Goal: Task Accomplishment & Management: Complete application form

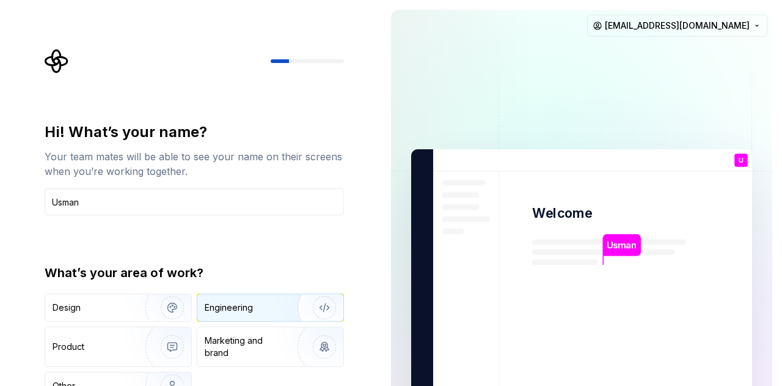
type input "Usman"
click at [262, 312] on div "Engineering" at bounding box center [253, 307] width 97 height 12
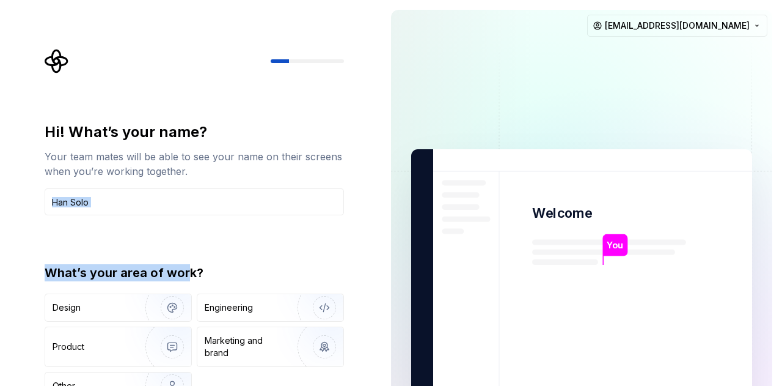
drag, startPoint x: 186, startPoint y: 282, endPoint x: 187, endPoint y: 185, distance: 96.6
click at [187, 185] on div "Hi! What’s your name? Your team mates will be able to see your name on their sc…" at bounding box center [195, 261] width 300 height 278
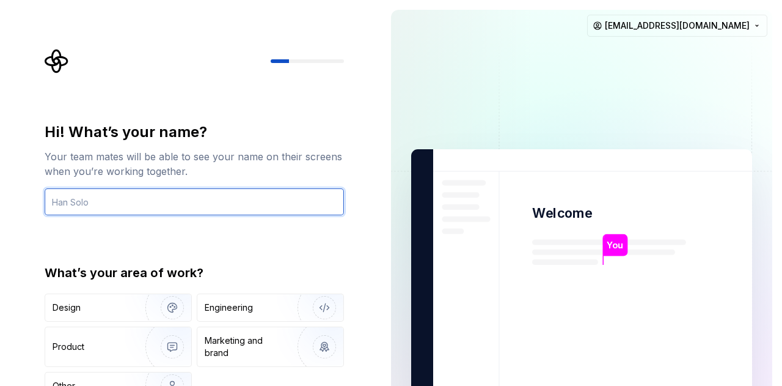
click at [263, 206] on input "text" at bounding box center [195, 201] width 300 height 27
type input "Usman"
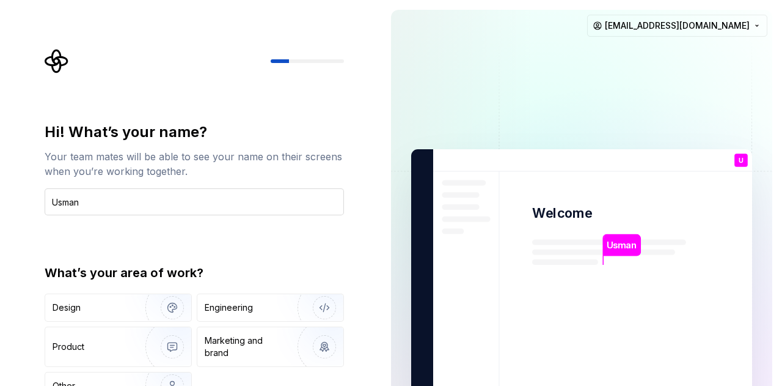
type button "Design"
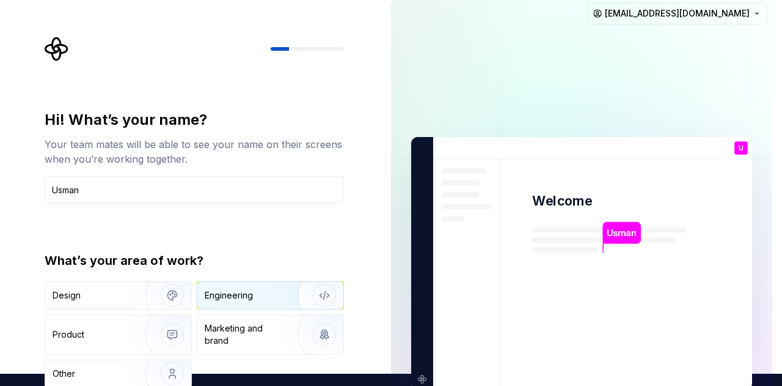
click at [273, 289] on div "Engineering" at bounding box center [253, 295] width 97 height 12
type button "Engineering"
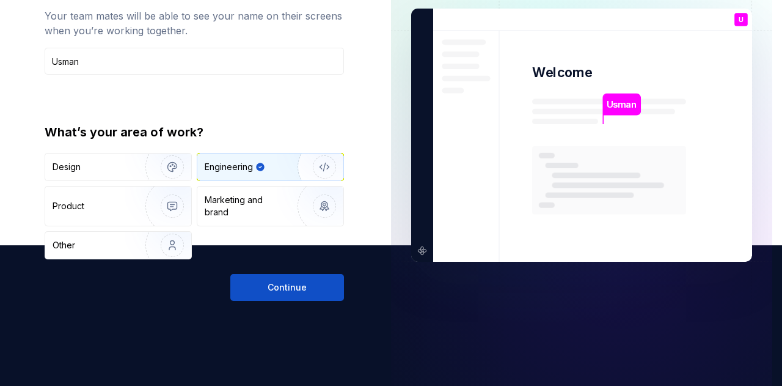
scroll to position [164, 0]
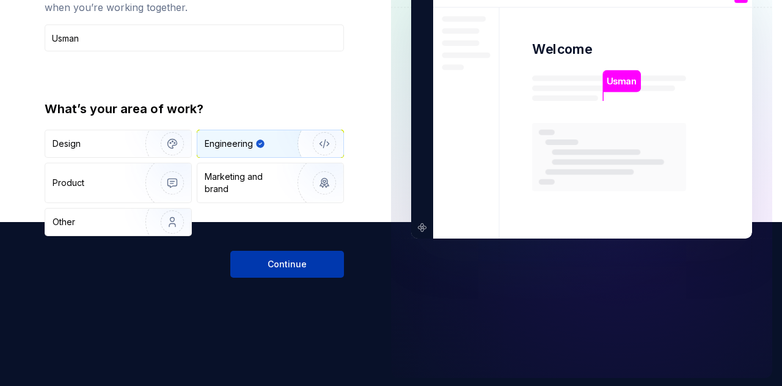
click at [285, 258] on span "Continue" at bounding box center [287, 264] width 39 height 12
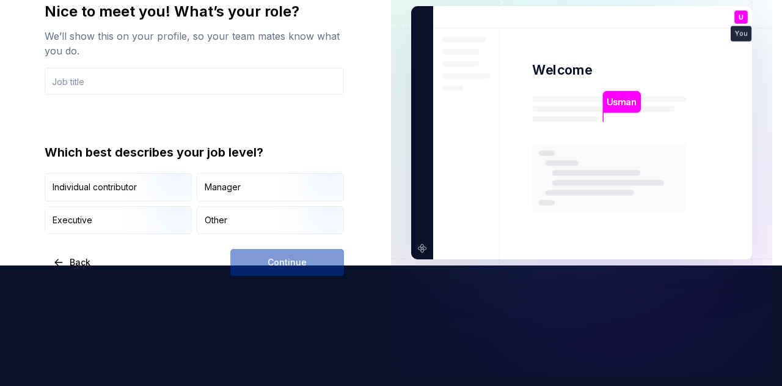
scroll to position [119, 0]
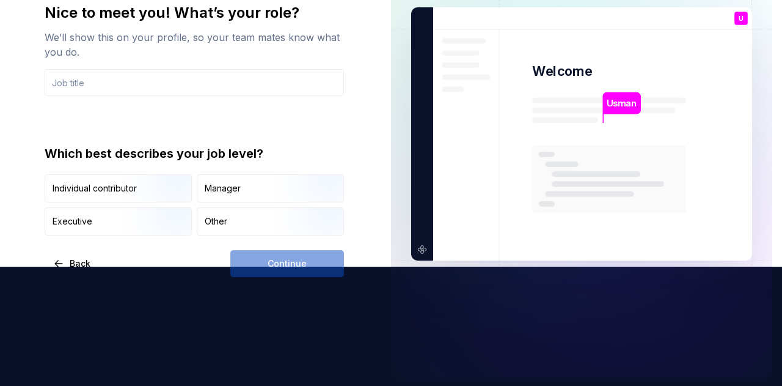
click at [311, 266] on div "Continue" at bounding box center [287, 263] width 114 height 27
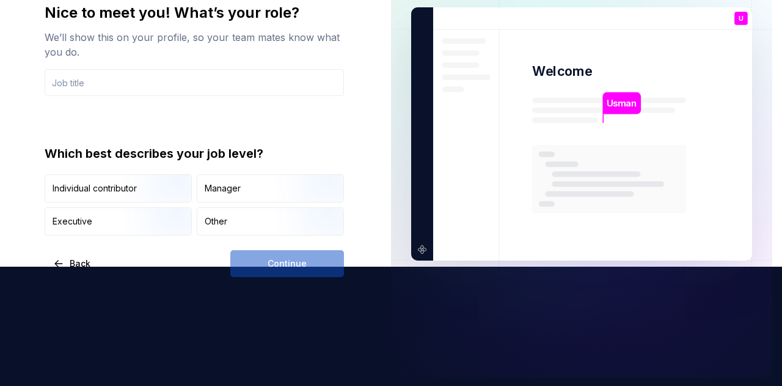
click at [314, 256] on div "Continue" at bounding box center [287, 263] width 114 height 27
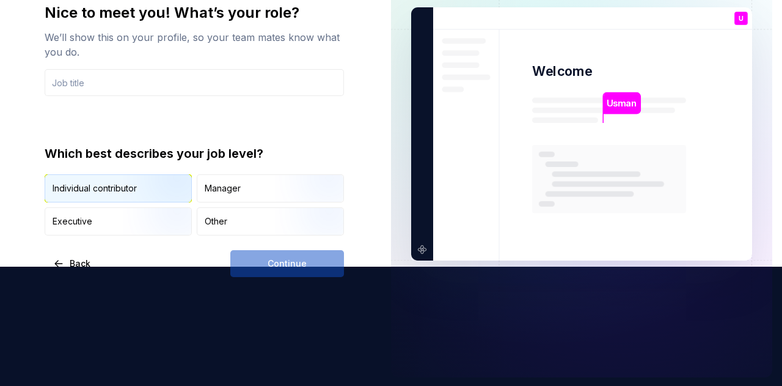
click at [133, 195] on img "button" at bounding box center [162, 204] width 78 height 82
click at [285, 265] on div "Continue" at bounding box center [287, 263] width 114 height 27
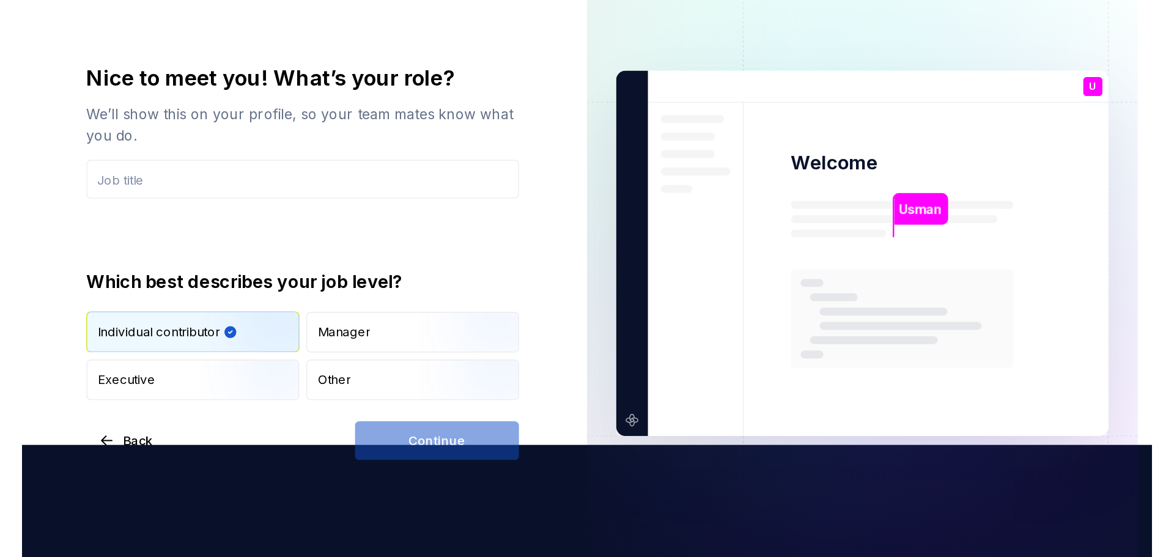
scroll to position [0, 0]
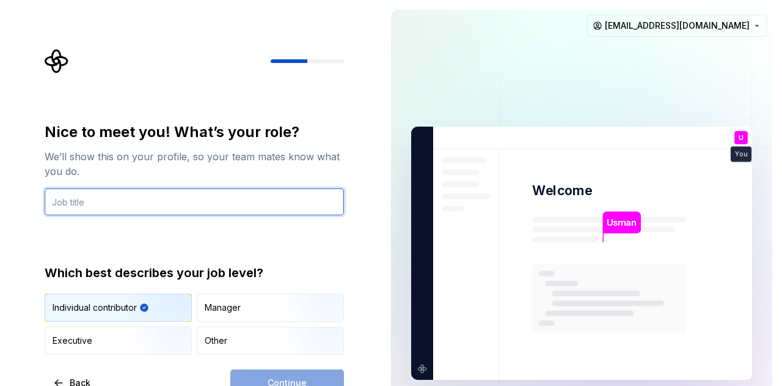
click at [265, 202] on input "text" at bounding box center [195, 201] width 300 height 27
type input "QA"
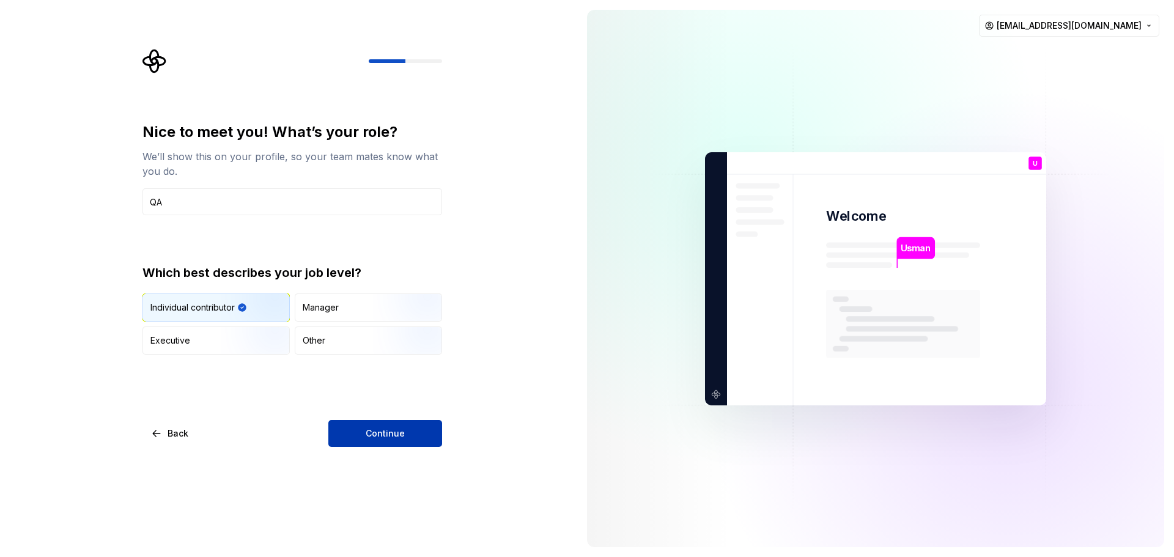
click at [406, 385] on button "Continue" at bounding box center [385, 433] width 114 height 27
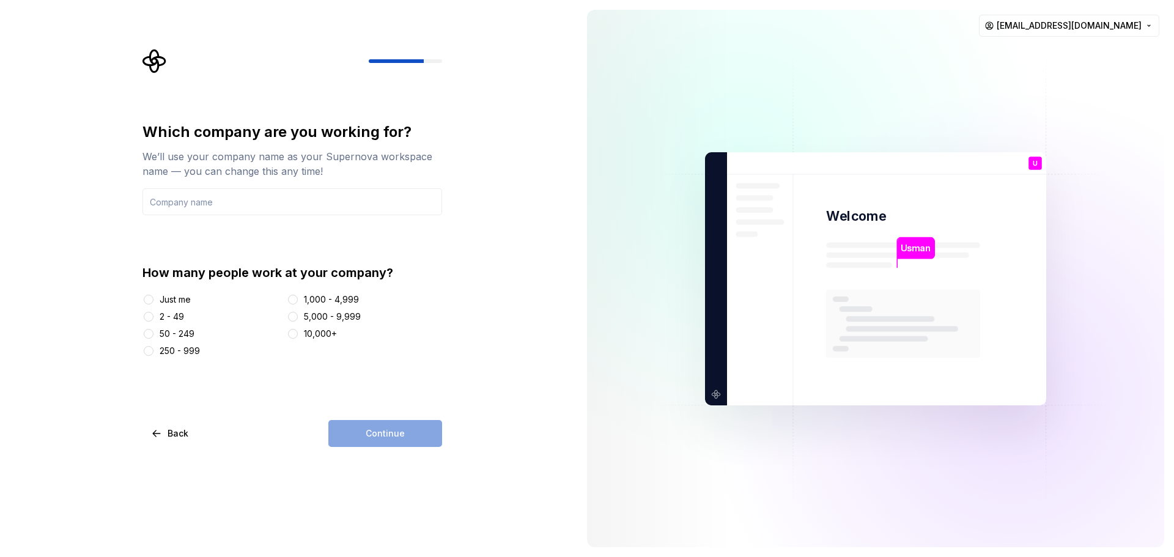
click at [320, 269] on div "How many people work at your company?" at bounding box center [292, 272] width 300 height 17
click at [165, 295] on div "Just me" at bounding box center [175, 299] width 31 height 12
click at [153, 295] on button "Just me" at bounding box center [149, 300] width 10 height 10
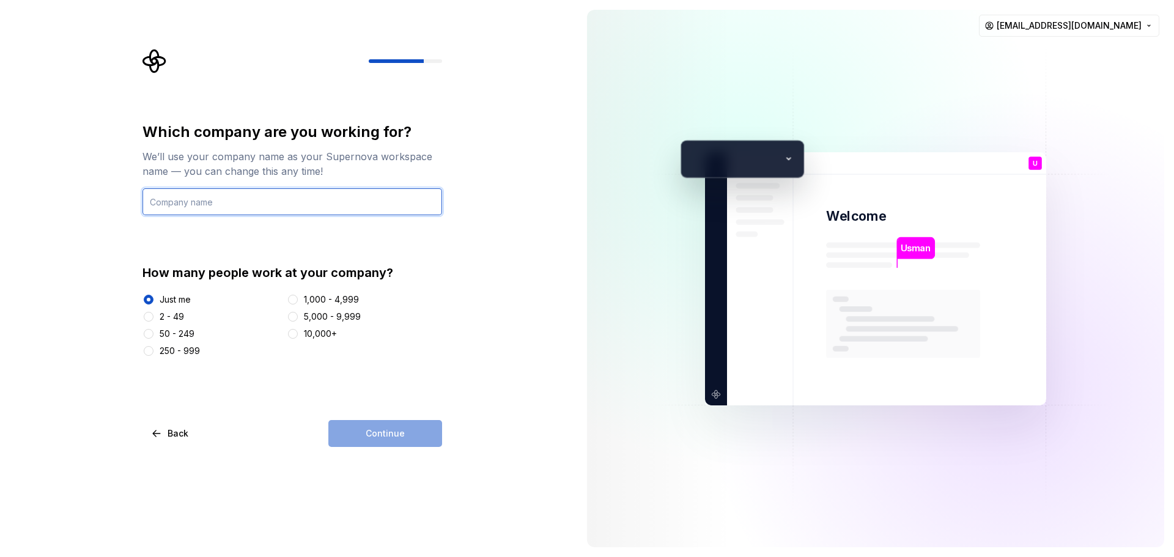
click at [397, 195] on input "text" at bounding box center [292, 201] width 300 height 27
type input "Maani Tech"
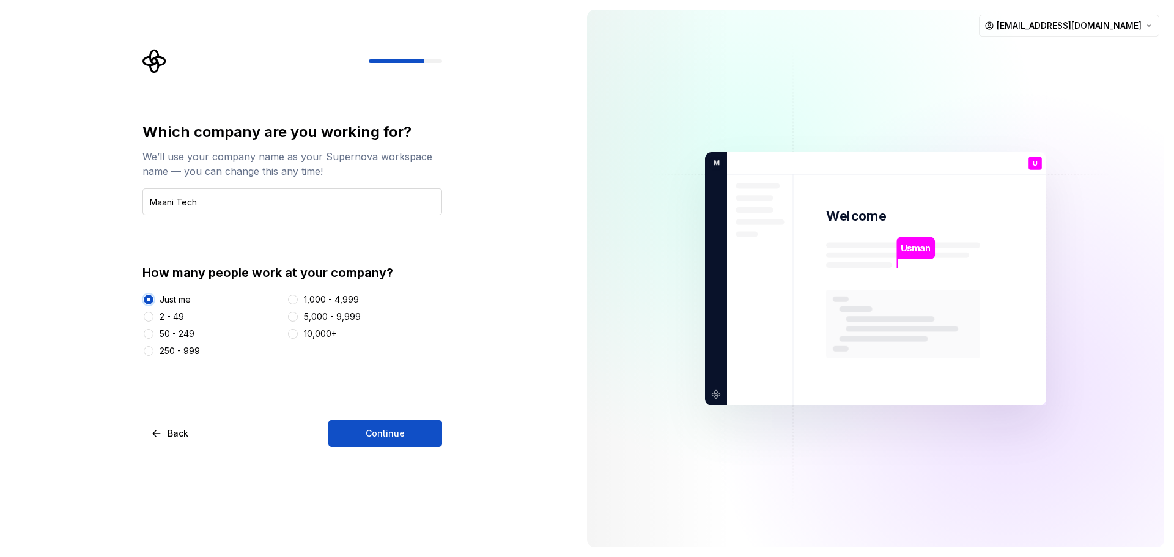
type button "Just me"
click at [414, 385] on button "Continue" at bounding box center [385, 433] width 114 height 27
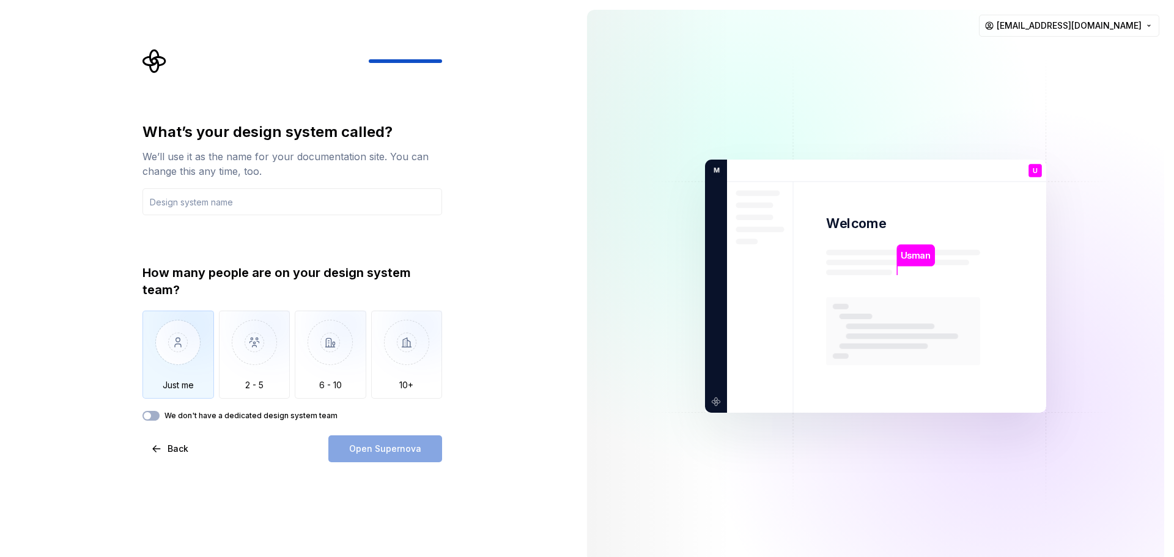
click at [180, 354] on img "button" at bounding box center [178, 352] width 72 height 82
click at [156, 385] on button "We don't have a dedicated design system team" at bounding box center [150, 416] width 17 height 10
click at [156, 385] on span "button" at bounding box center [154, 415] width 7 height 7
click at [259, 196] on input "text" at bounding box center [292, 201] width 300 height 27
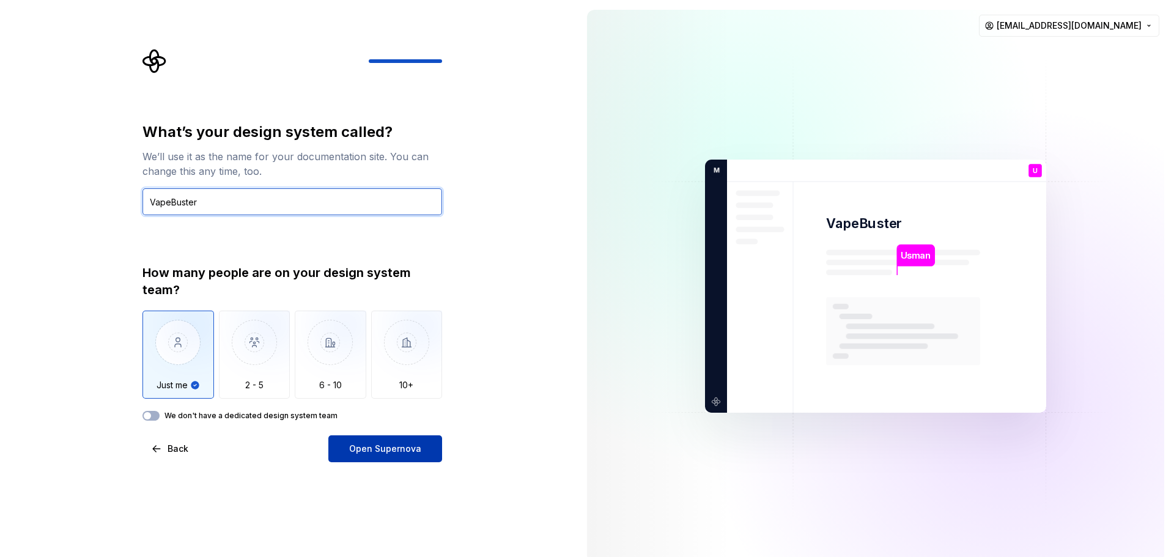
type input "VapeBuster"
click at [367, 385] on button "Open Supernova" at bounding box center [385, 448] width 114 height 27
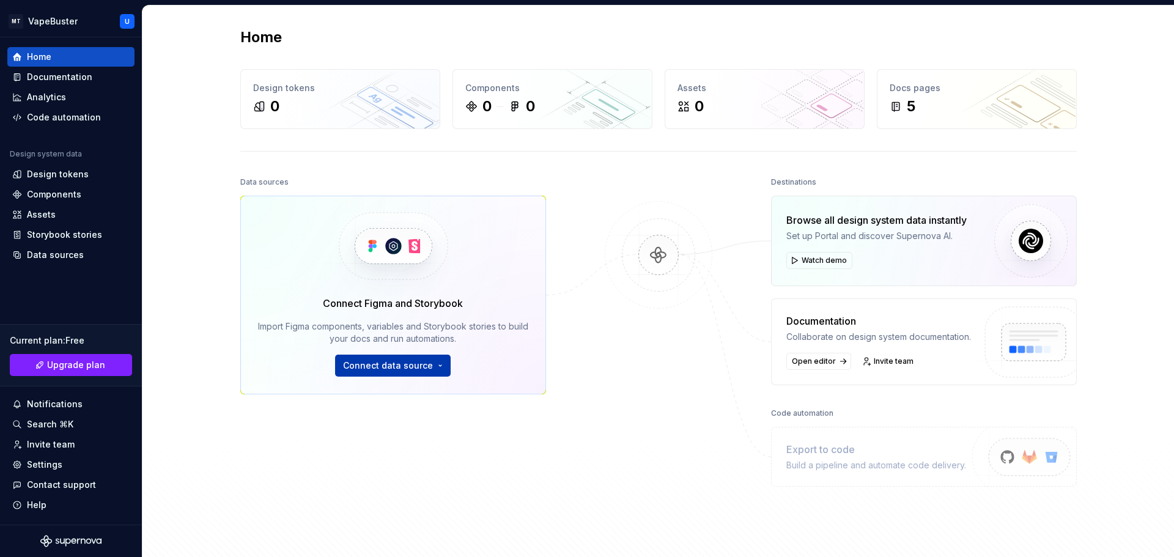
click at [408, 370] on span "Connect data source" at bounding box center [388, 365] width 90 height 12
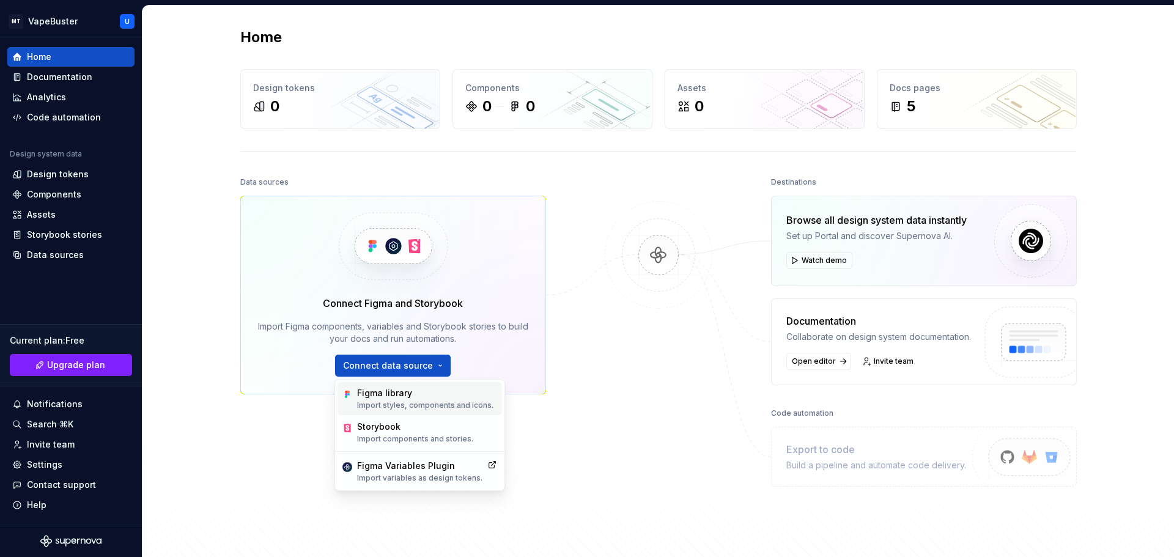
click at [411, 385] on div "Figma library" at bounding box center [425, 393] width 136 height 12
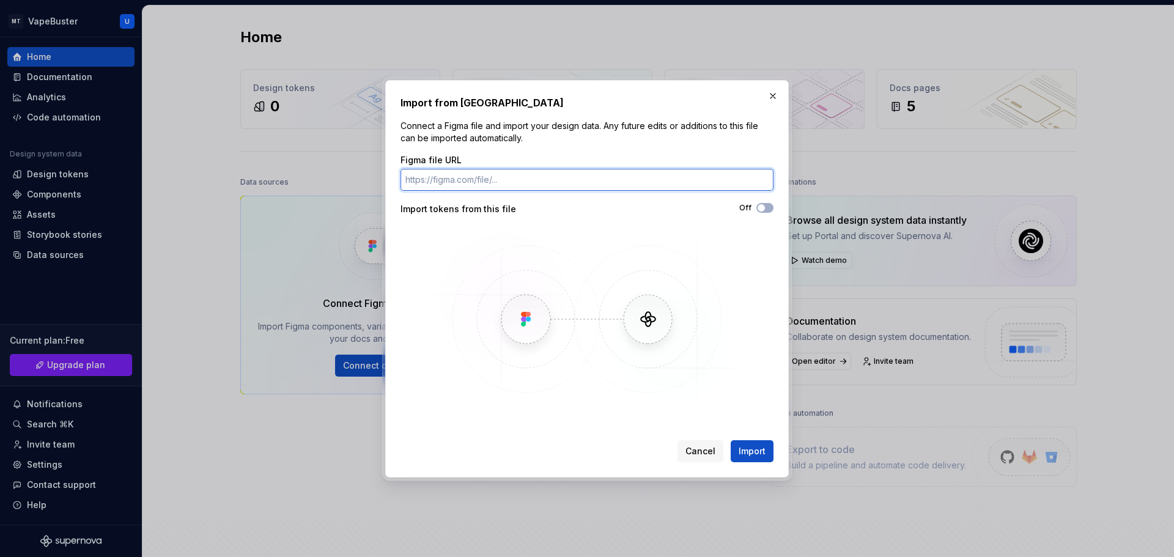
paste input "https://www.figma.com/design/MfPVXTxV05f3pFQlAGTSe4/Vape-Buster-App-Design?node…"
type input "https://www.figma.com/design/MfPVXTxV05f3pFQlAGTSe4/Vape-Buster-App-Design?node…"
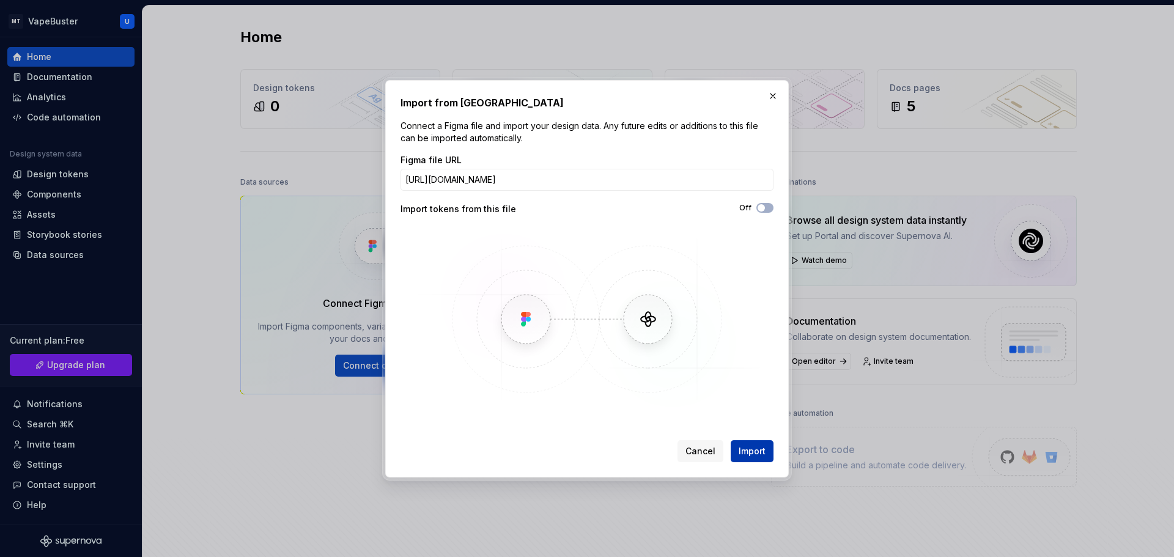
scroll to position [0, 0]
click at [754, 385] on button "Import" at bounding box center [751, 451] width 43 height 22
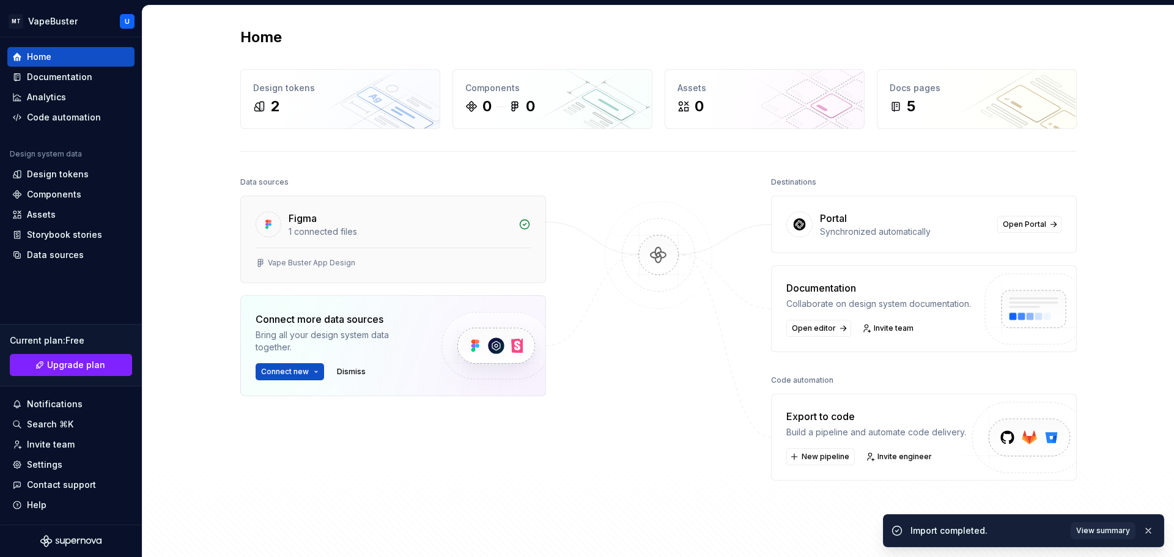
click at [301, 217] on div "Figma" at bounding box center [303, 218] width 28 height 15
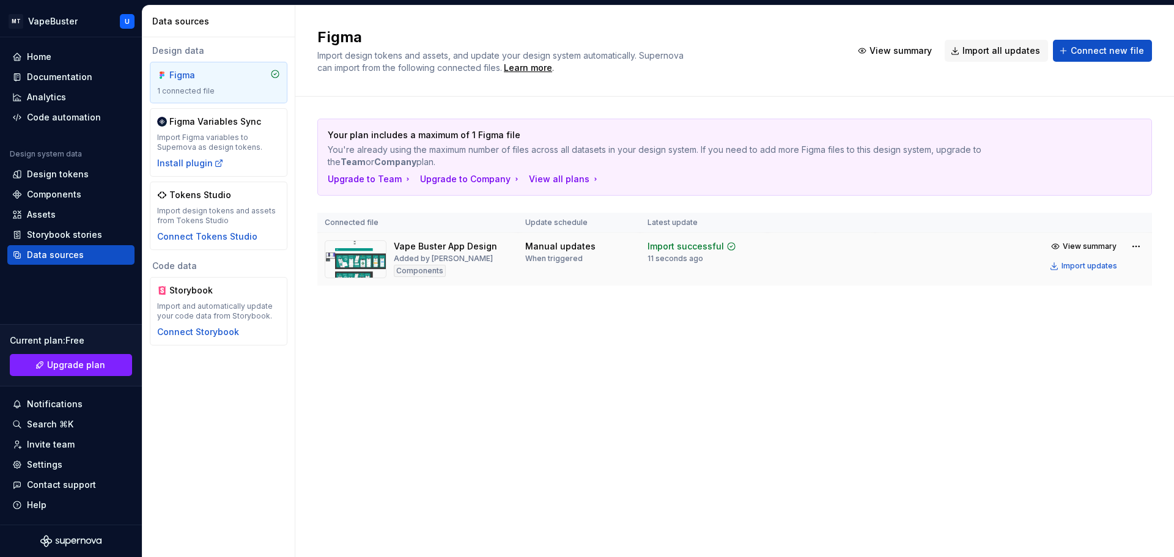
click at [363, 263] on img at bounding box center [356, 259] width 62 height 38
click at [417, 267] on div "Components" at bounding box center [420, 271] width 52 height 12
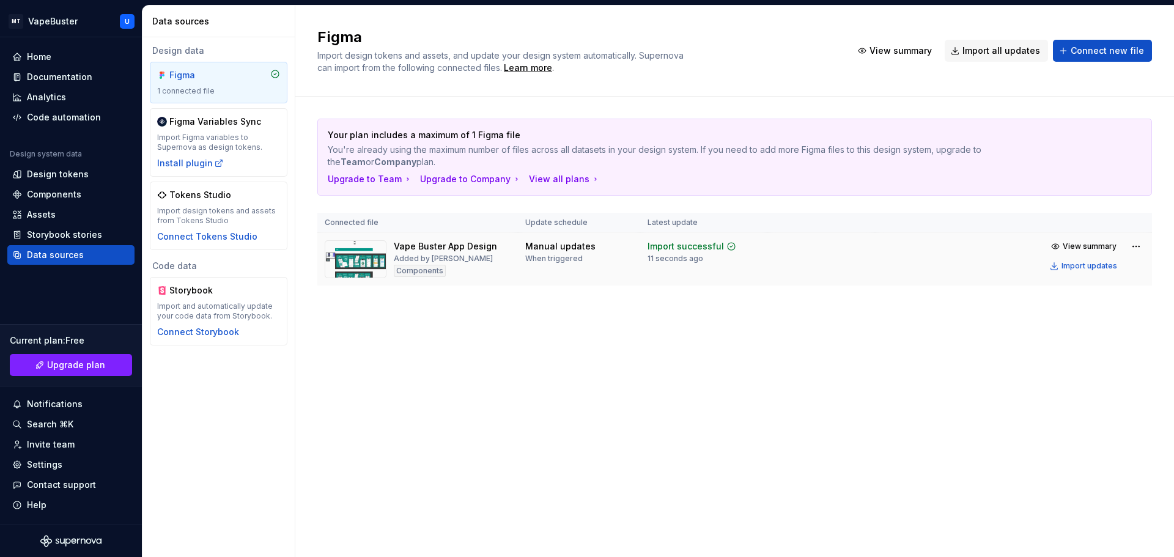
click at [417, 267] on div "Components" at bounding box center [420, 271] width 52 height 12
